Goal: Task Accomplishment & Management: Use online tool/utility

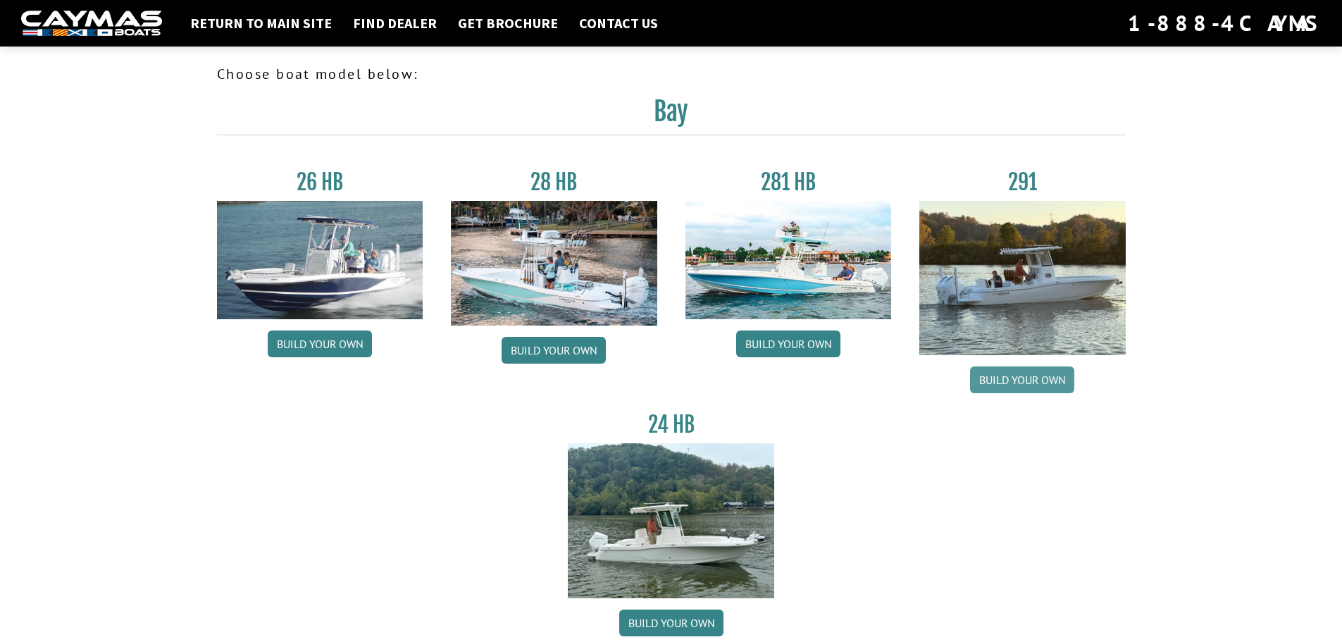
click at [1039, 376] on link "Build your own" at bounding box center [1022, 379] width 104 height 27
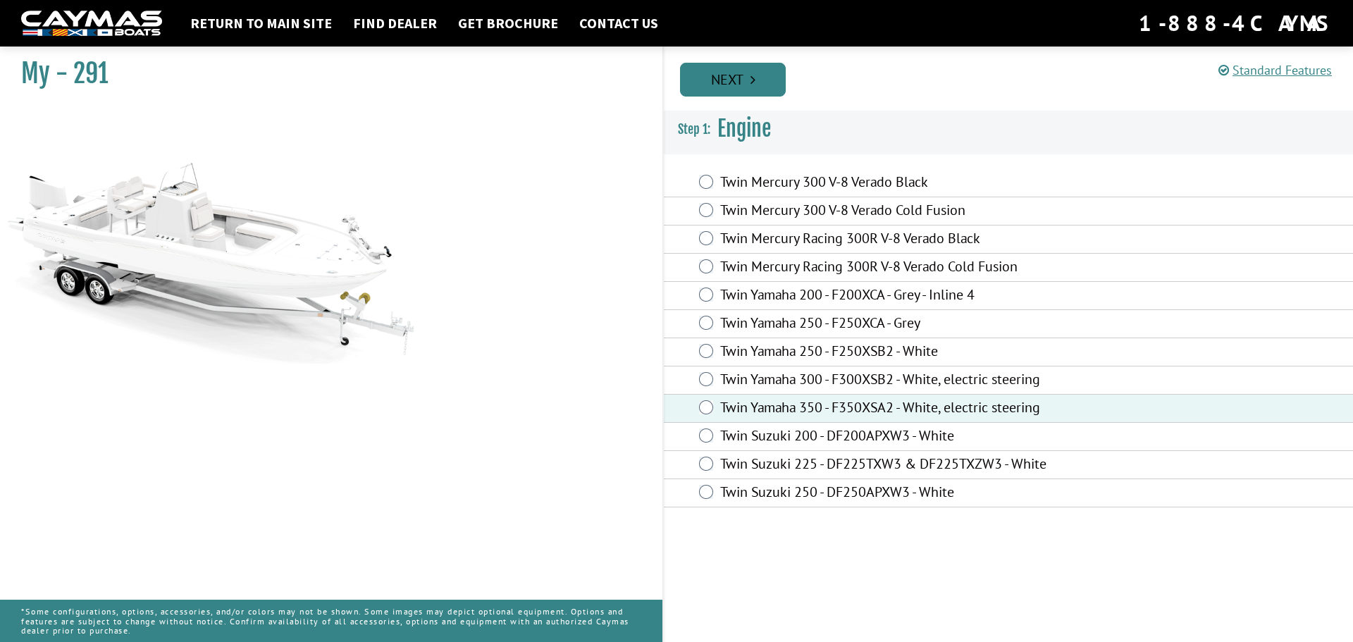
click at [745, 68] on link "Next" at bounding box center [733, 80] width 106 height 34
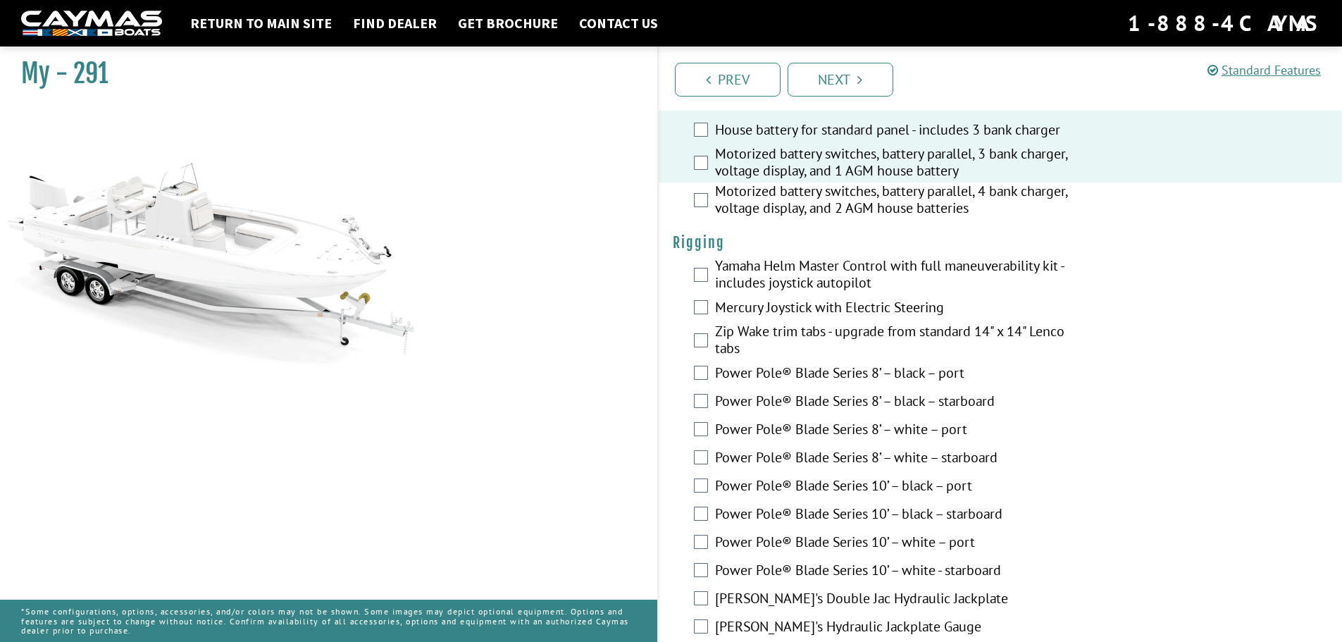
scroll to position [352, 0]
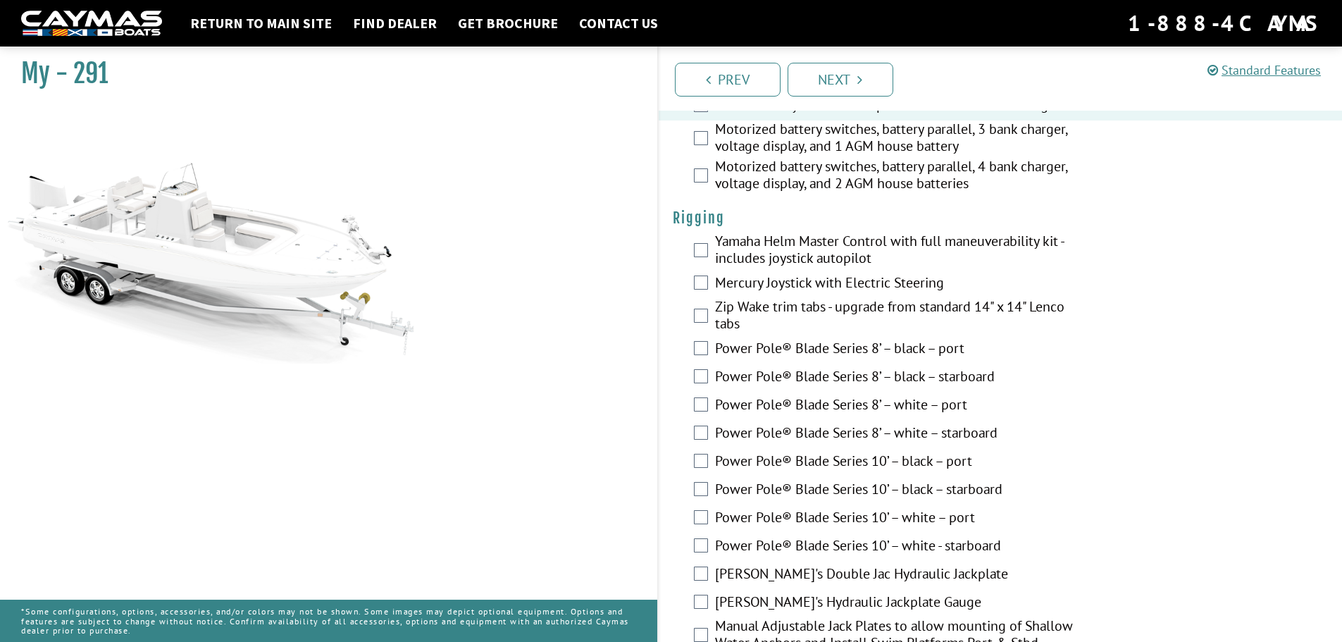
click at [702, 167] on div "Motorized battery switches, battery parallel, 4 bank charger, voltage display, …" at bounding box center [1001, 176] width 684 height 37
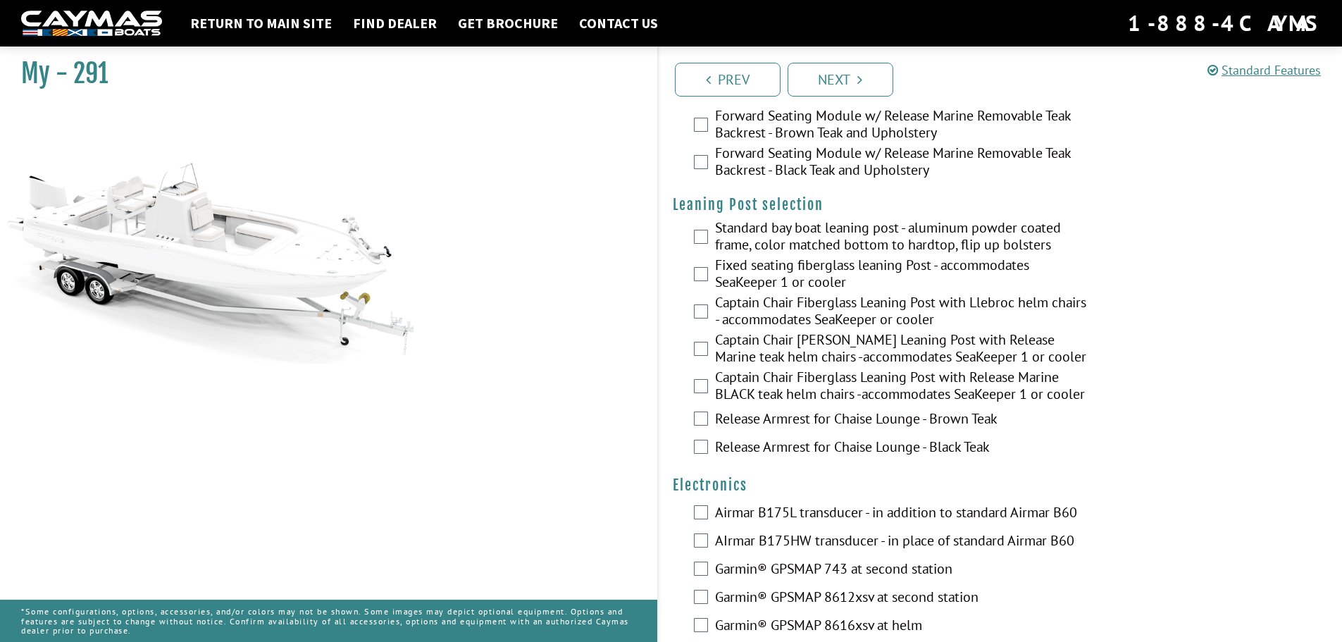
scroll to position [3606, 0]
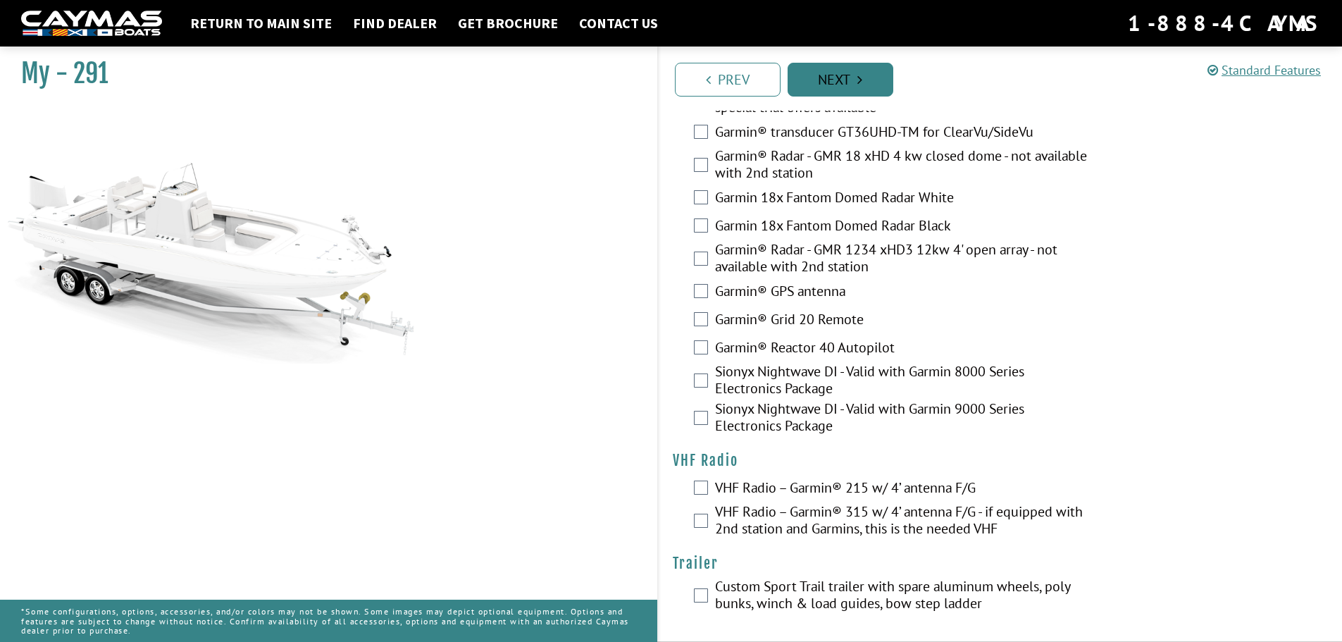
click at [840, 91] on link "Next" at bounding box center [841, 80] width 106 height 34
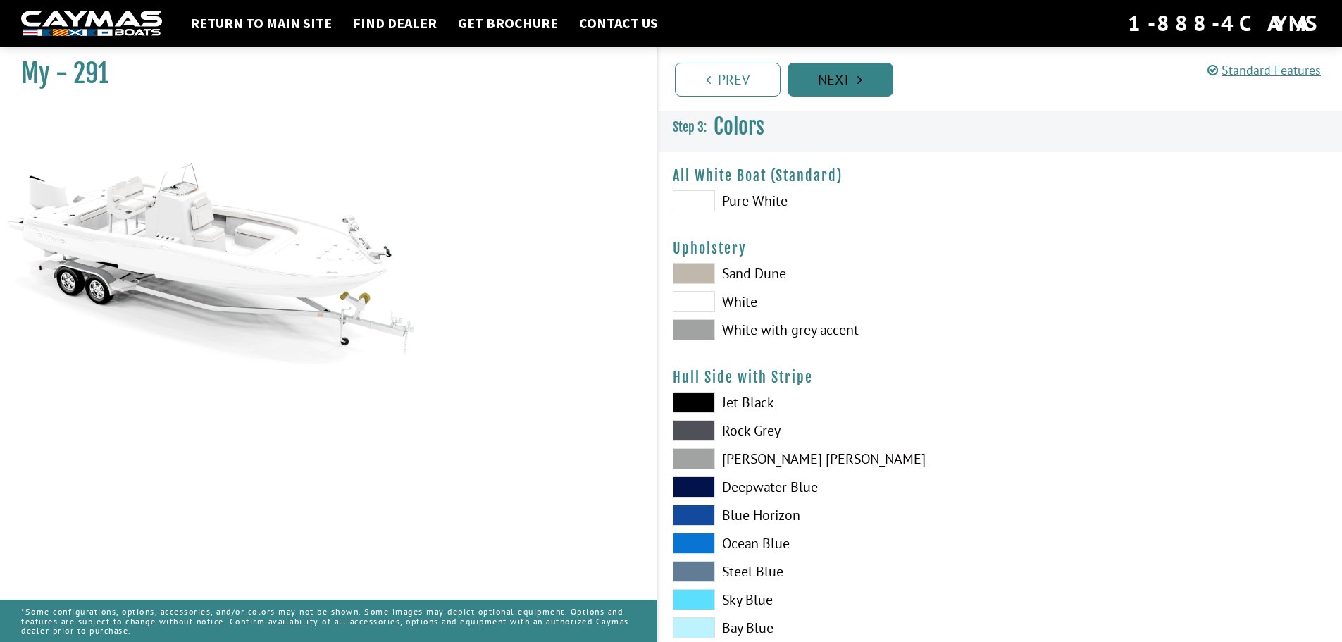
scroll to position [0, 0]
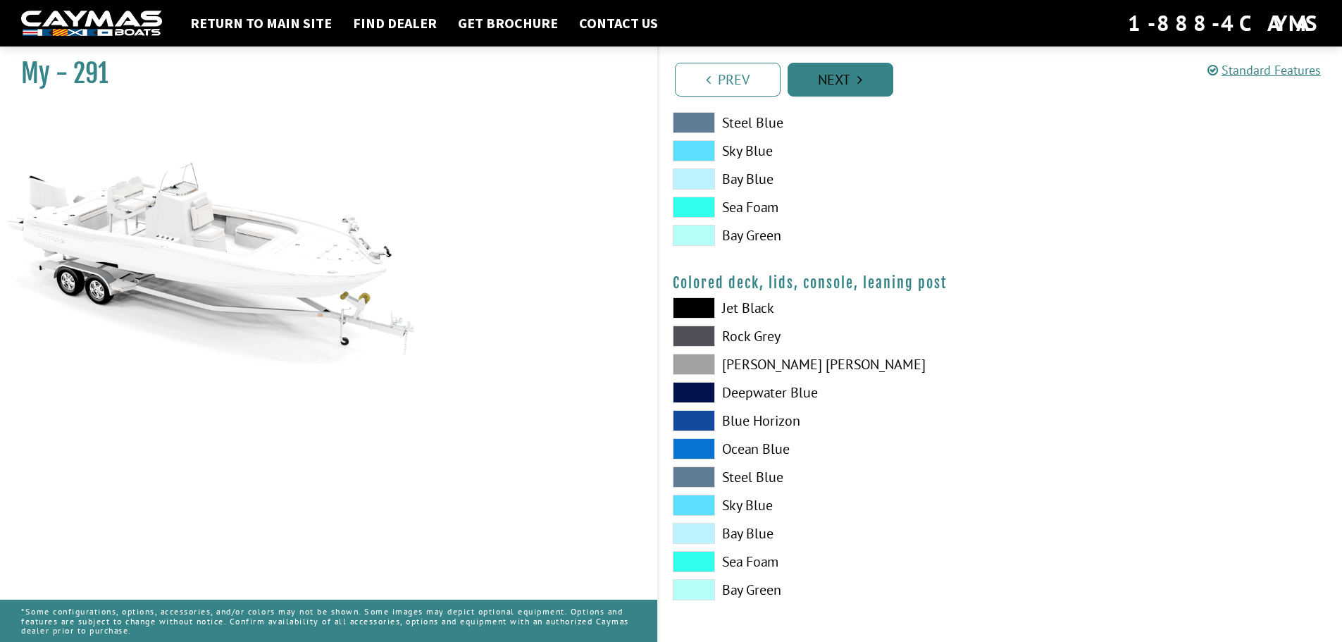
click at [849, 75] on link "Next" at bounding box center [841, 80] width 106 height 34
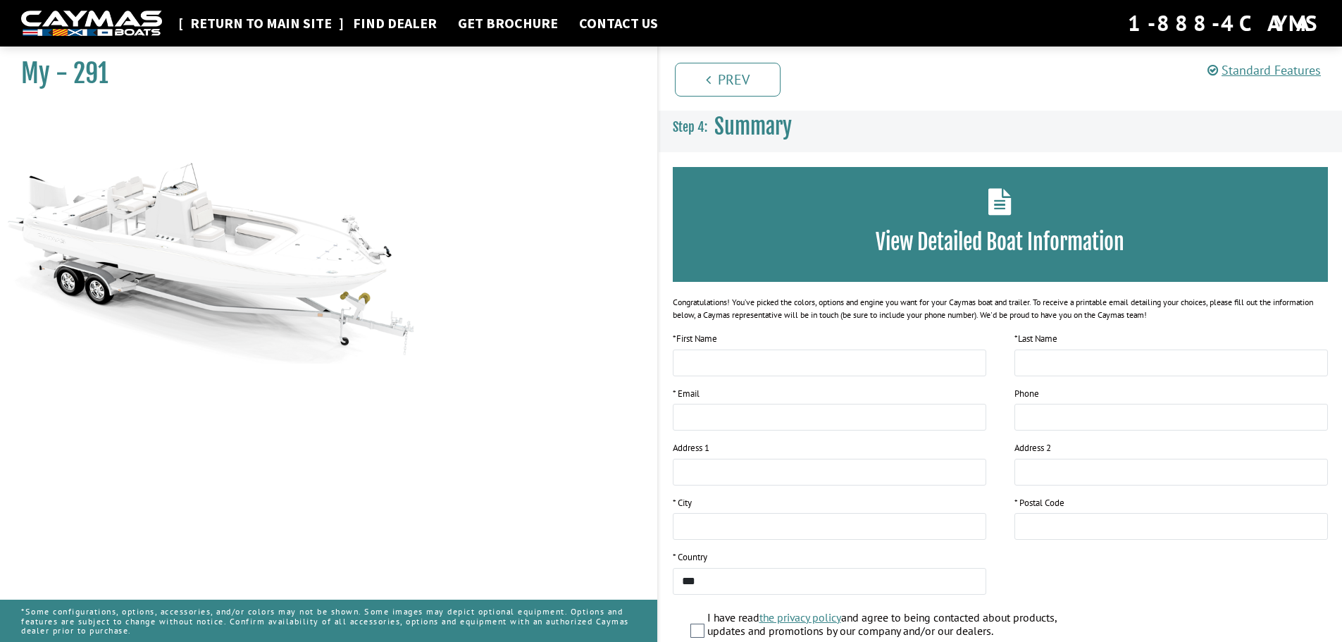
click at [220, 18] on link "Return to main site" at bounding box center [261, 23] width 156 height 18
